Goal: Information Seeking & Learning: Stay updated

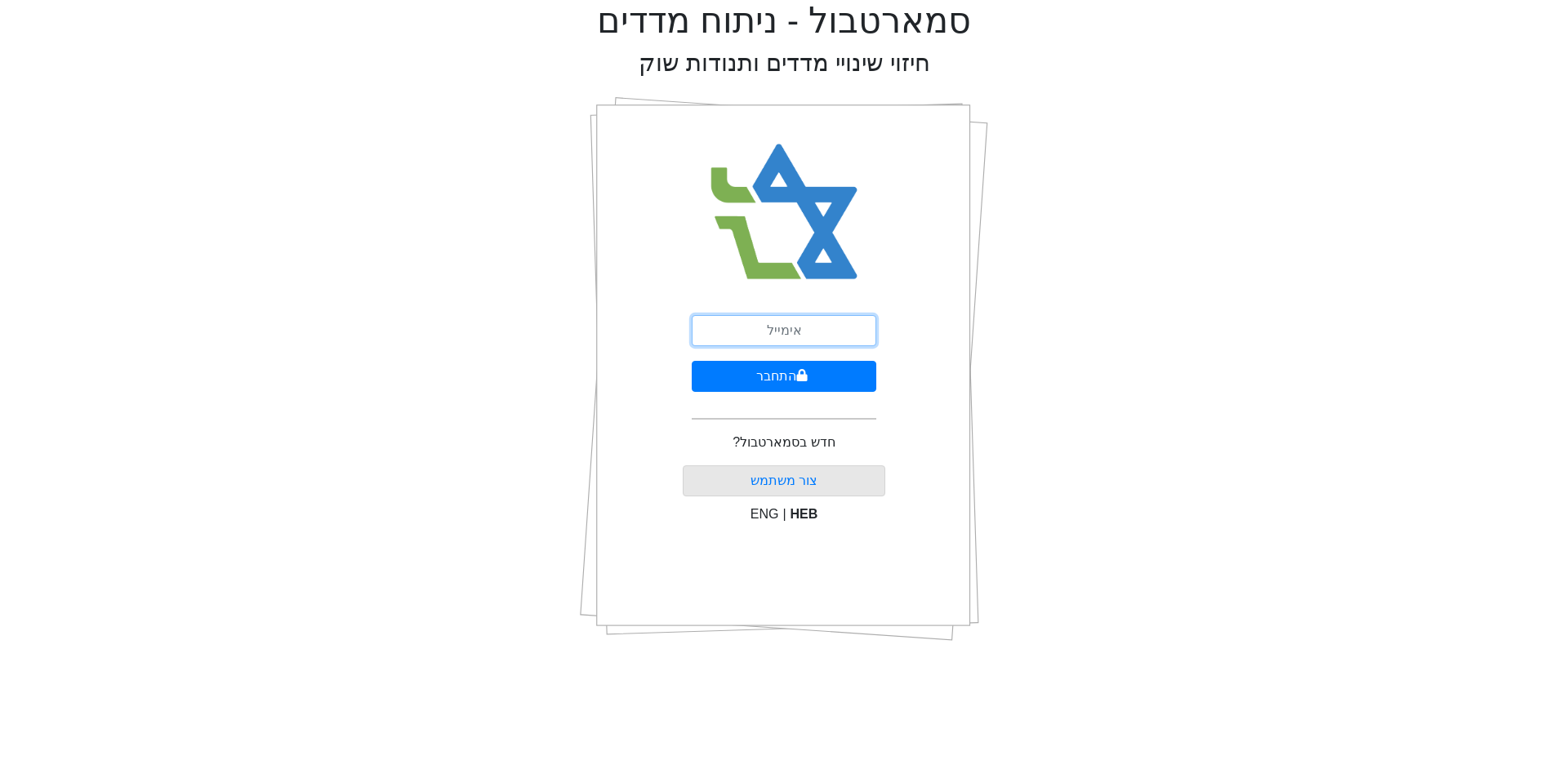
click at [793, 331] on input "email" at bounding box center [784, 331] width 185 height 31
type input "[EMAIL_ADDRESS][DOMAIN_NAME]"
click at [782, 373] on button "התחבר" at bounding box center [784, 376] width 185 height 31
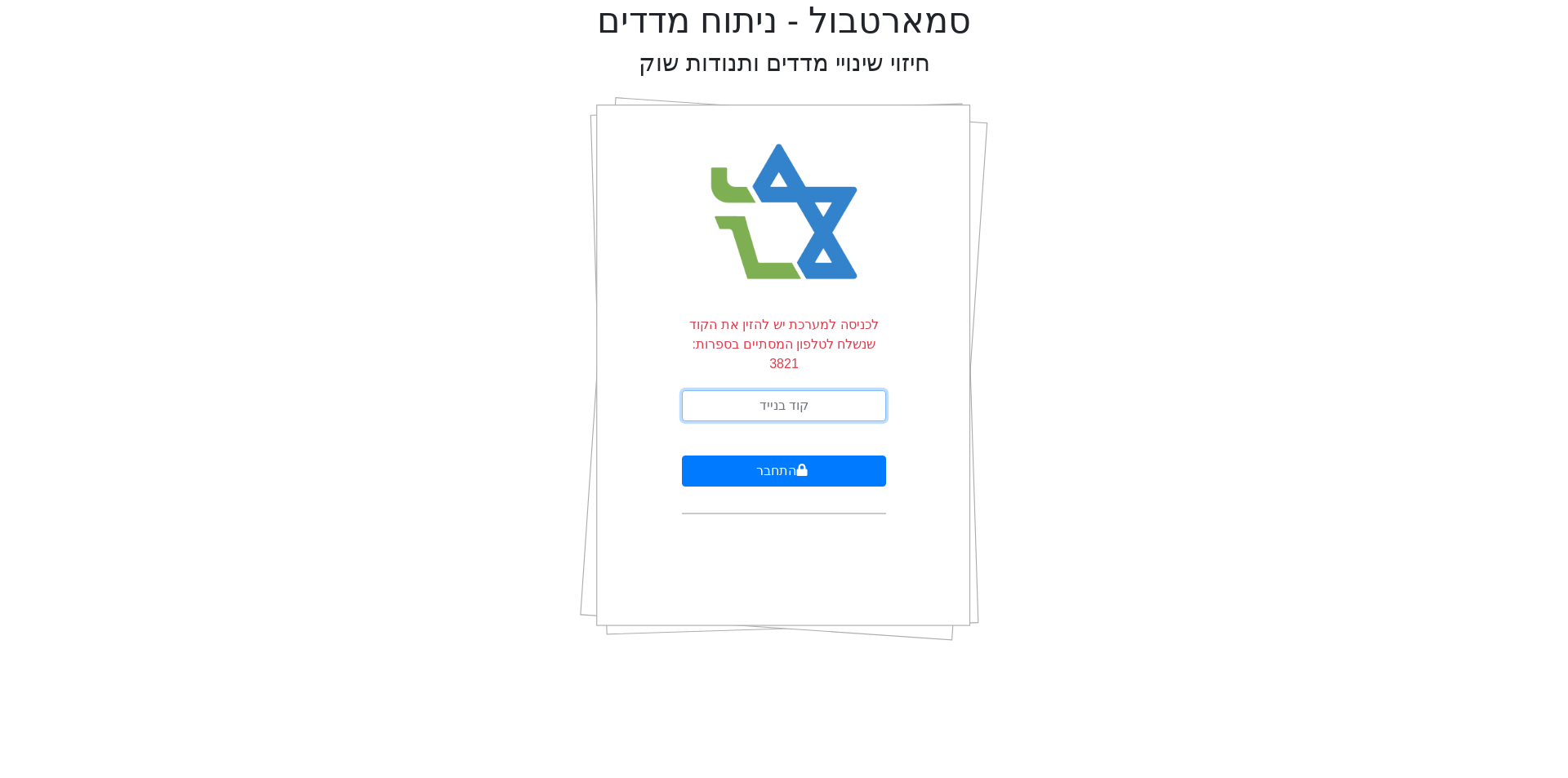
click at [780, 392] on input "text" at bounding box center [783, 405] width 204 height 31
click at [771, 390] on input "text" at bounding box center [783, 405] width 204 height 31
type input "462313"
click at [772, 456] on button "התחבר" at bounding box center [783, 471] width 204 height 31
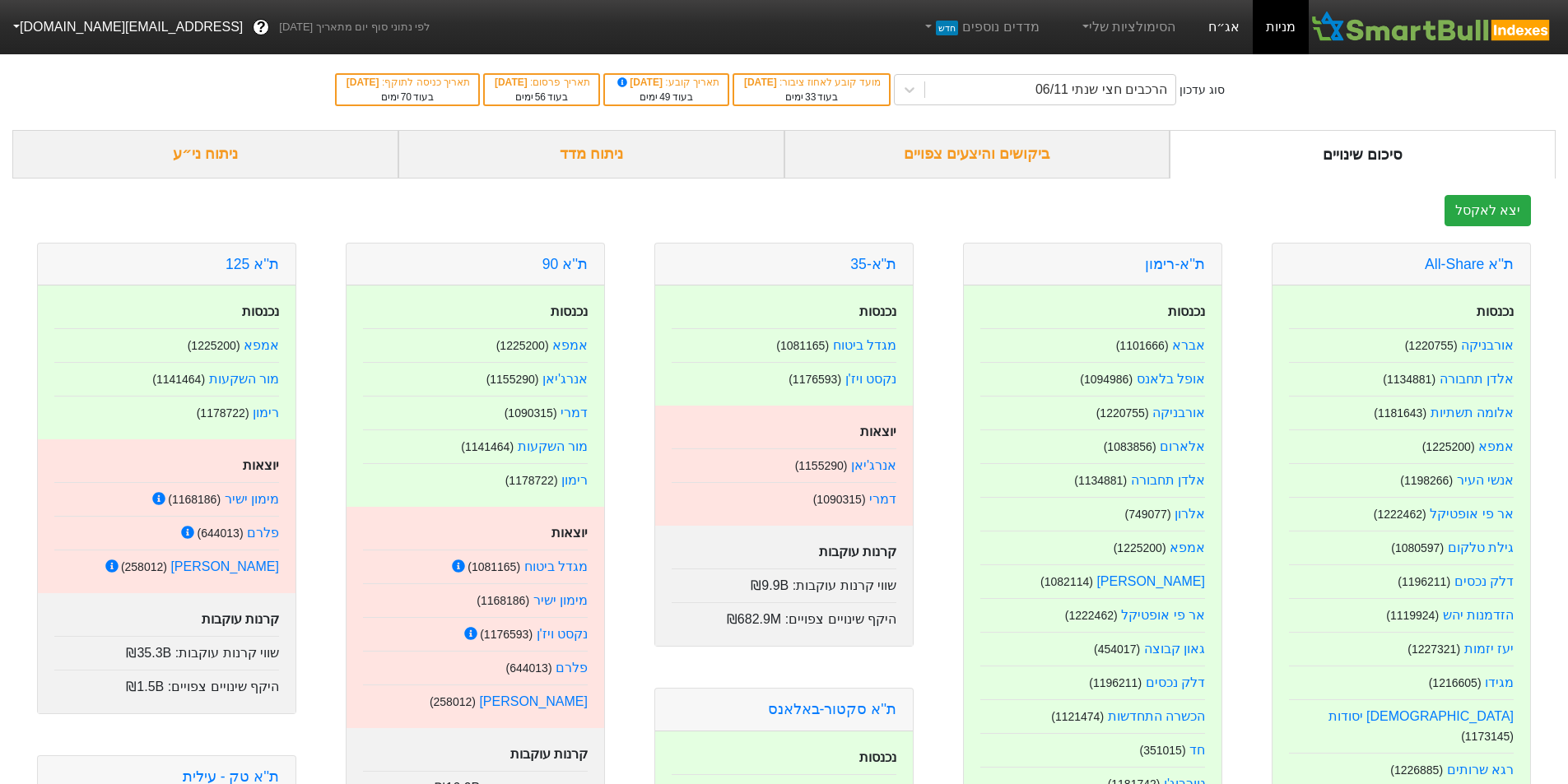
click at [1223, 21] on link "אג״ח" at bounding box center [1224, 27] width 58 height 54
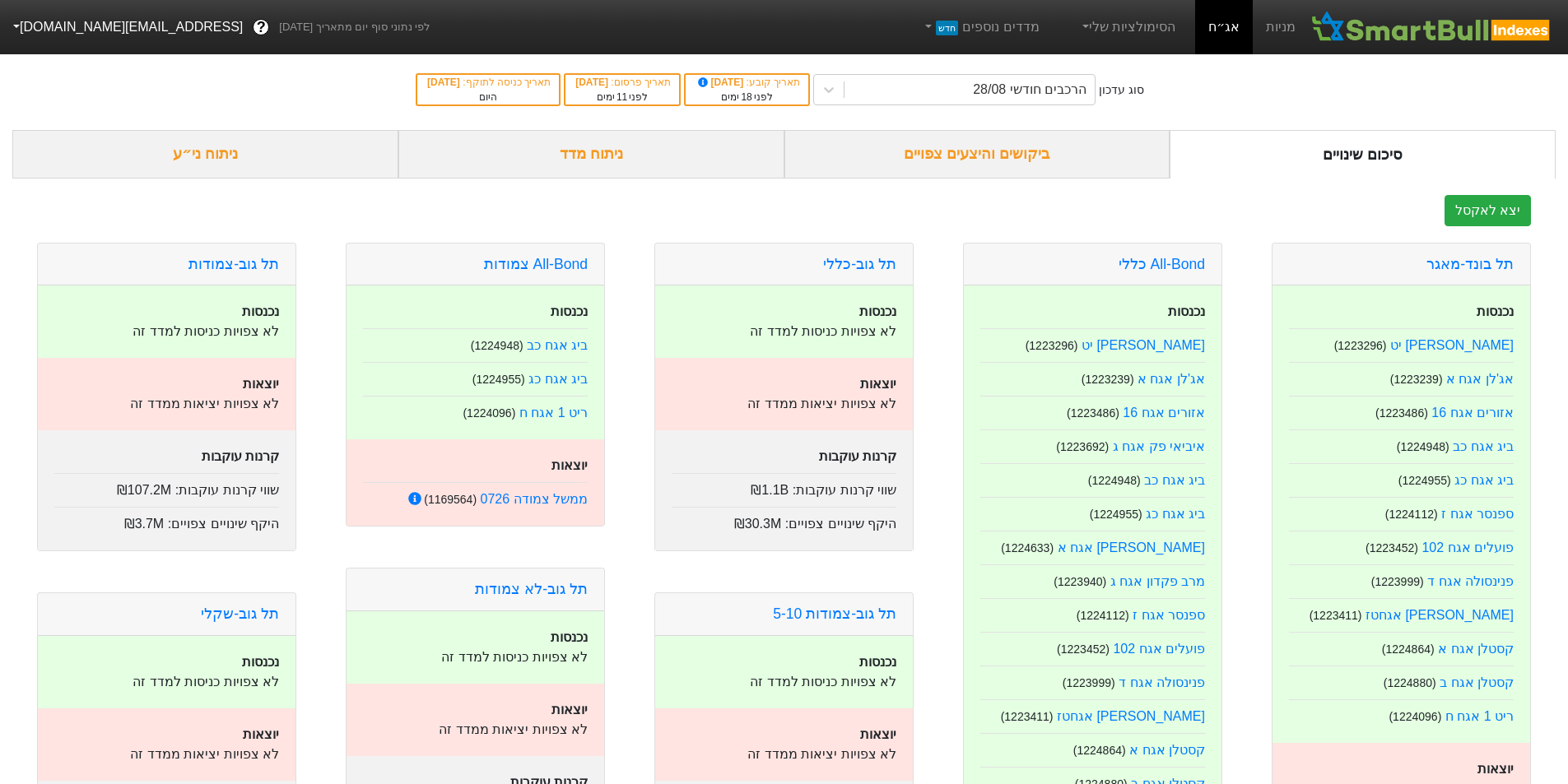
click at [997, 159] on div "ביקושים והיצעים צפויים" at bounding box center [977, 154] width 386 height 48
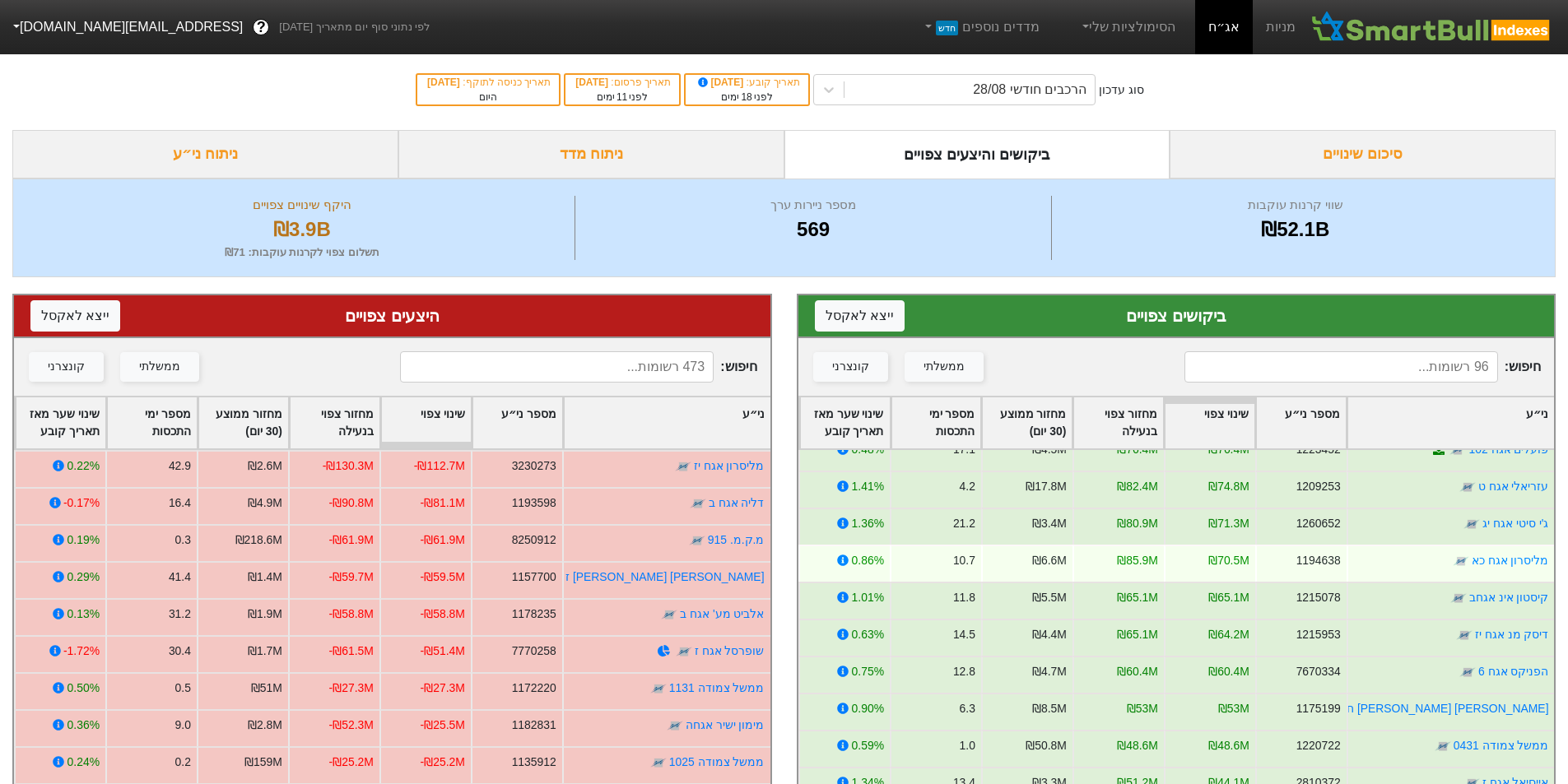
scroll to position [247, 0]
